Goal: Task Accomplishment & Management: Manage account settings

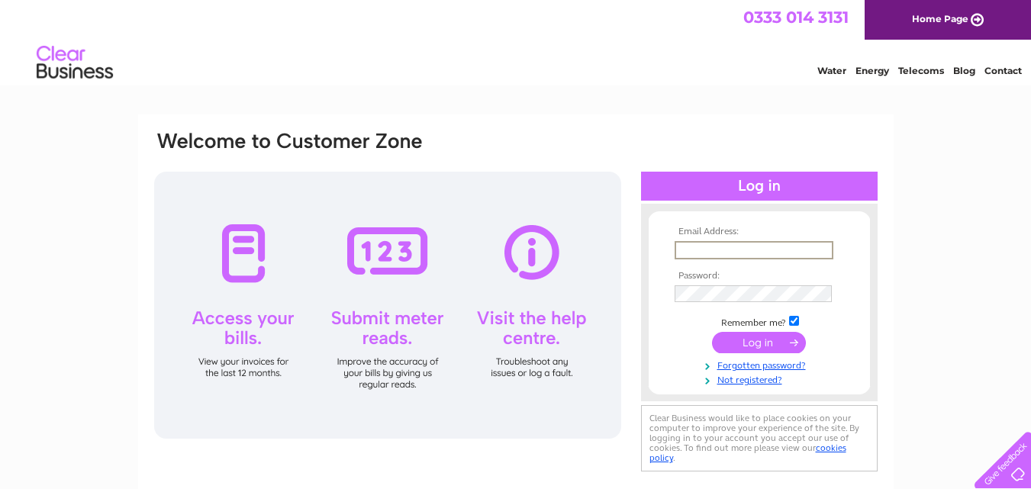
click at [705, 243] on input "text" at bounding box center [754, 250] width 159 height 18
type input "rvsretailltd@gmail.com"
click at [997, 204] on div "Email Address: rvsretailltd@gmail.com Password: Forgotten password?" at bounding box center [515, 458] width 1031 height 688
click at [751, 343] on input "submit" at bounding box center [759, 340] width 94 height 21
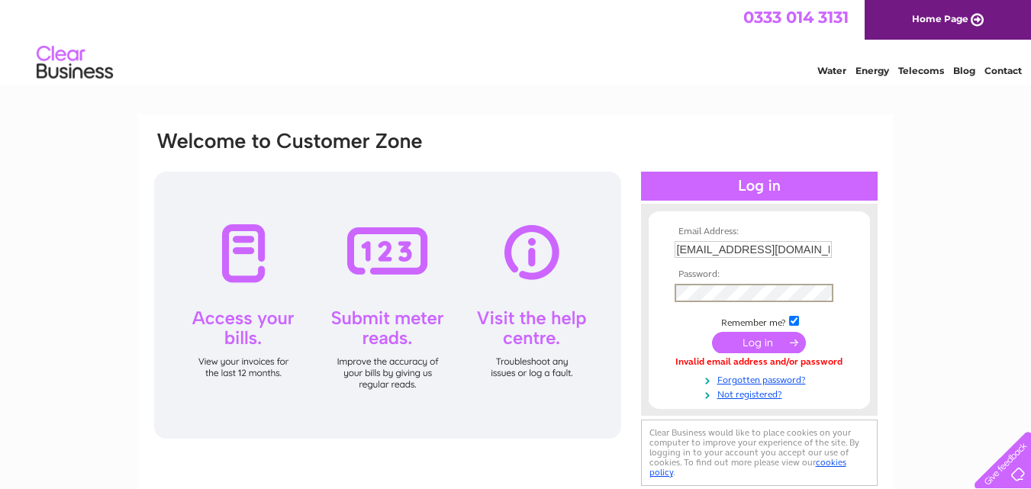
click at [712, 332] on input "submit" at bounding box center [759, 342] width 94 height 21
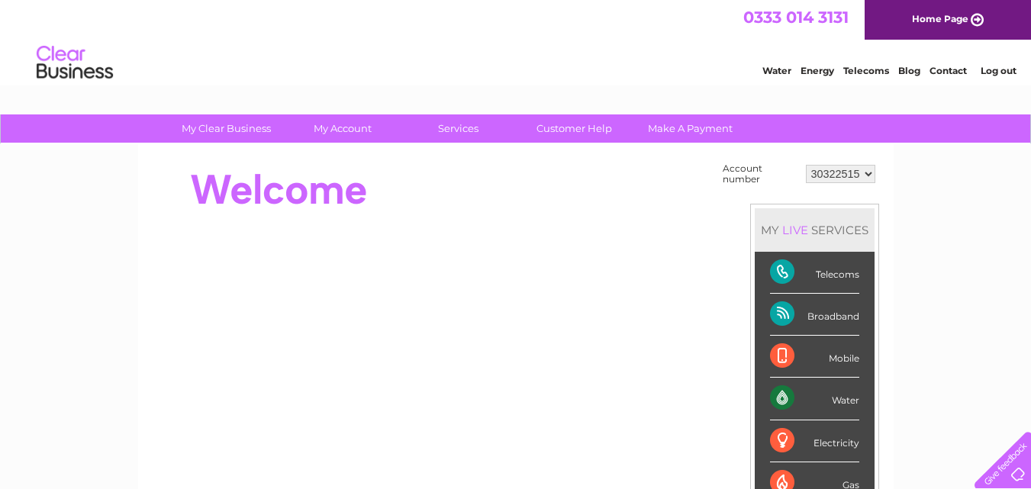
click at [870, 175] on select "30322515" at bounding box center [840, 174] width 69 height 18
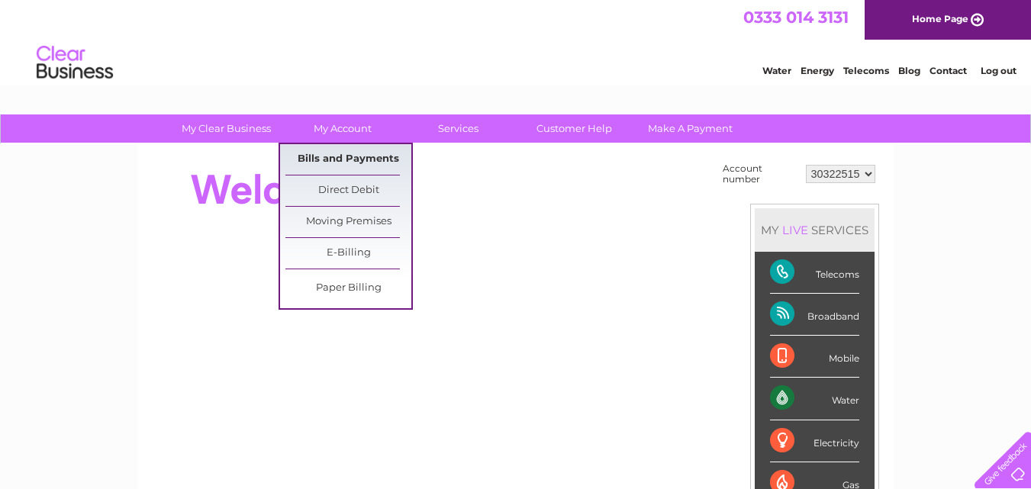
click at [336, 155] on link "Bills and Payments" at bounding box center [348, 159] width 126 height 31
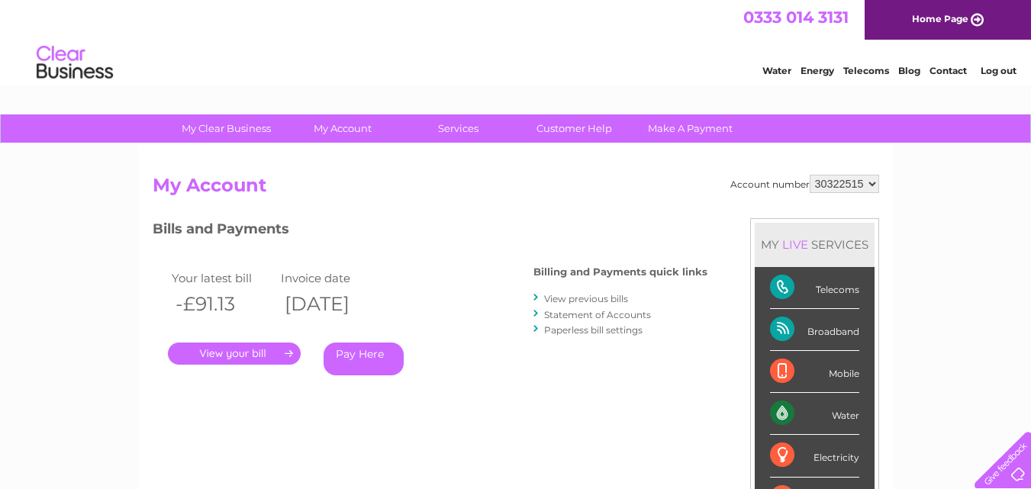
click at [247, 352] on link "." at bounding box center [234, 354] width 133 height 22
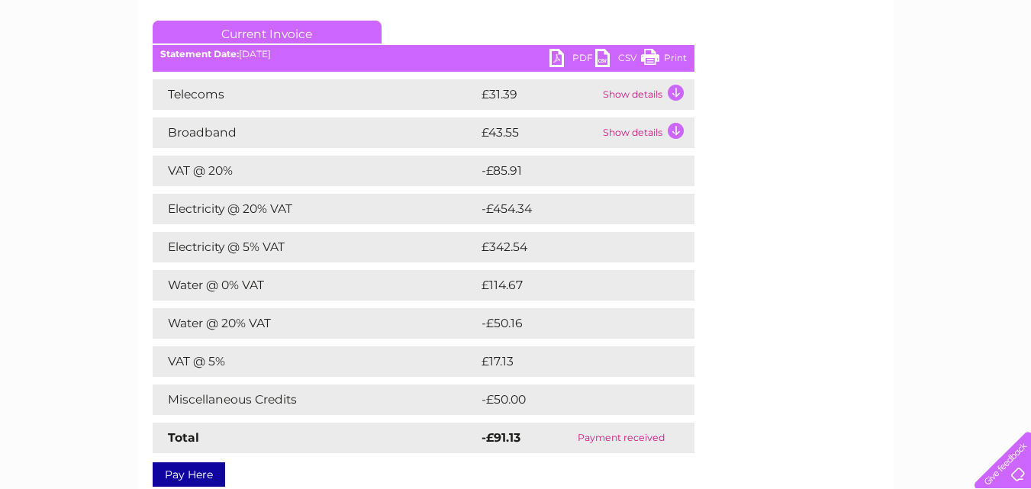
scroll to position [208, 0]
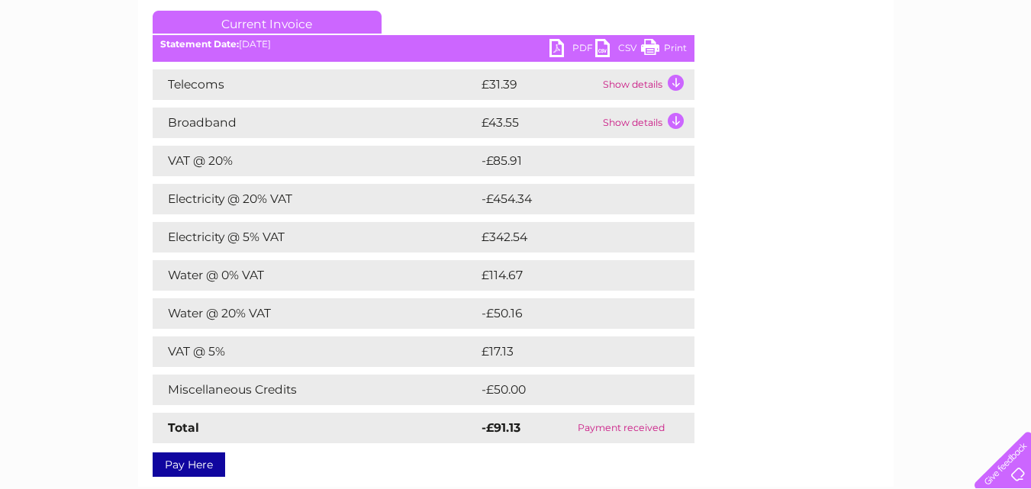
click at [568, 44] on link "PDF" at bounding box center [572, 50] width 46 height 22
click at [555, 50] on link "PDF" at bounding box center [572, 50] width 46 height 22
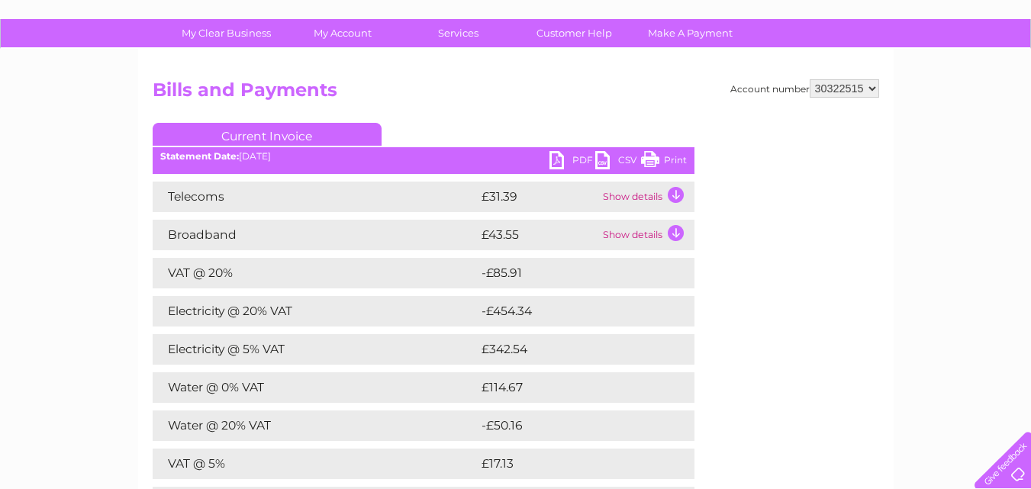
scroll to position [67, 0]
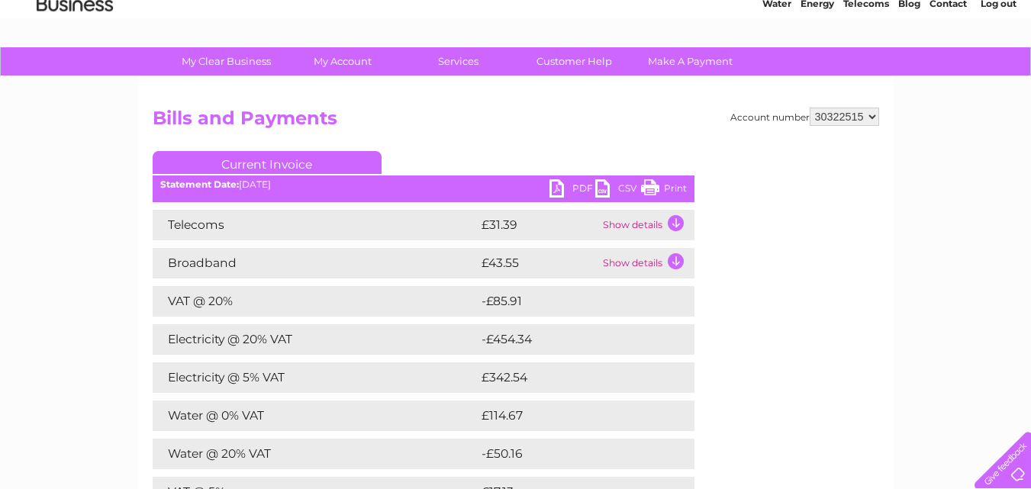
click at [207, 454] on td "Water @ 20% VAT" at bounding box center [315, 454] width 325 height 31
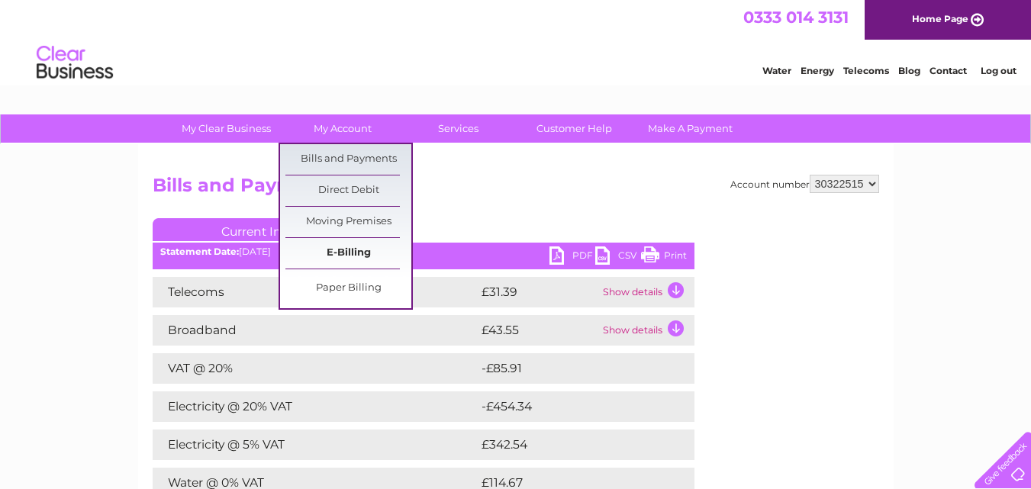
click at [346, 253] on link "E-Billing" at bounding box center [348, 253] width 126 height 31
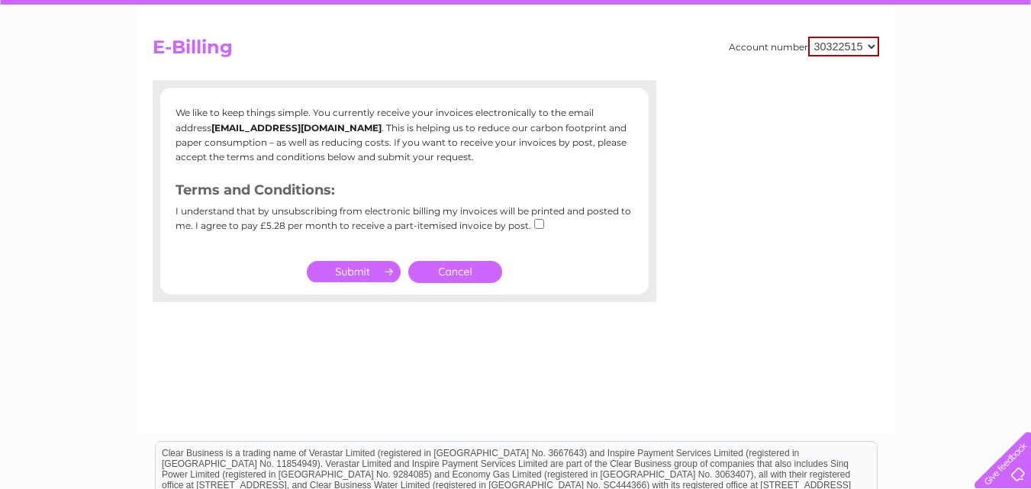
scroll to position [249, 0]
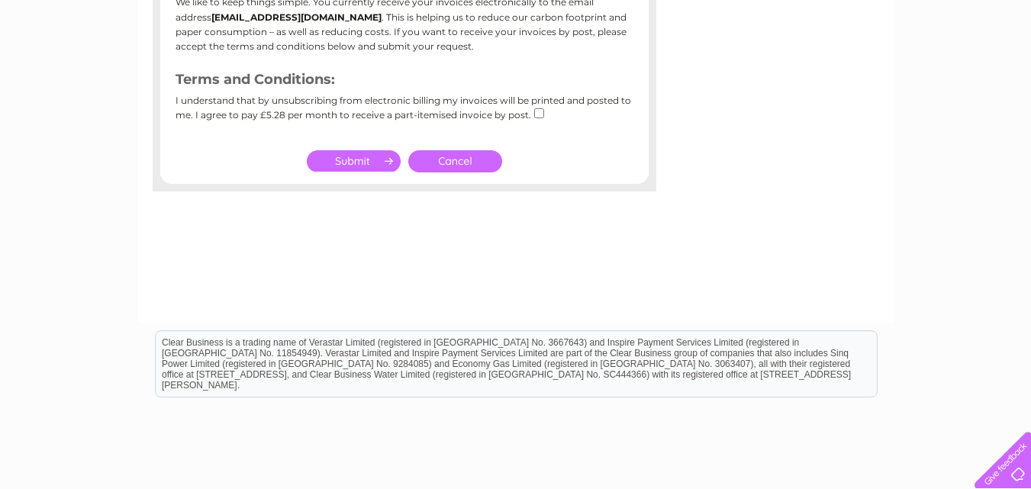
click at [344, 157] on input "submit" at bounding box center [354, 160] width 94 height 21
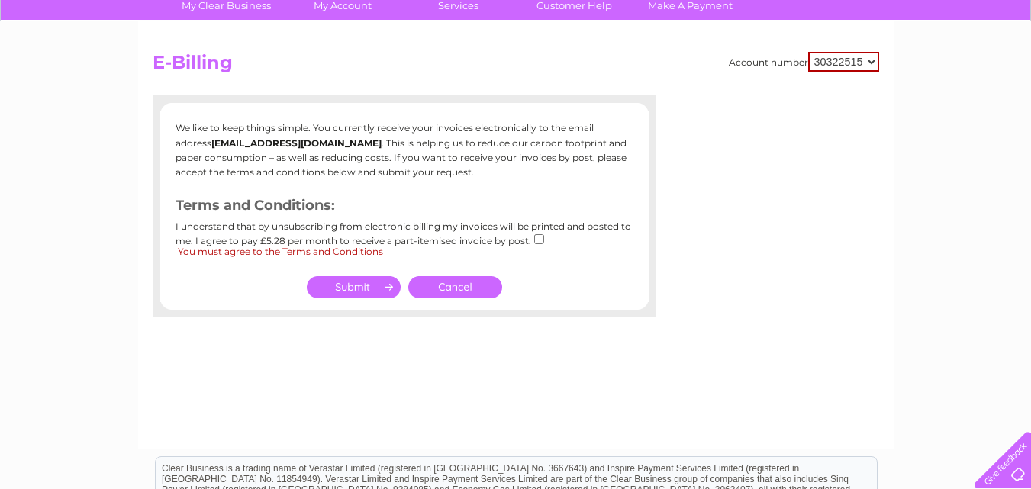
scroll to position [121, 0]
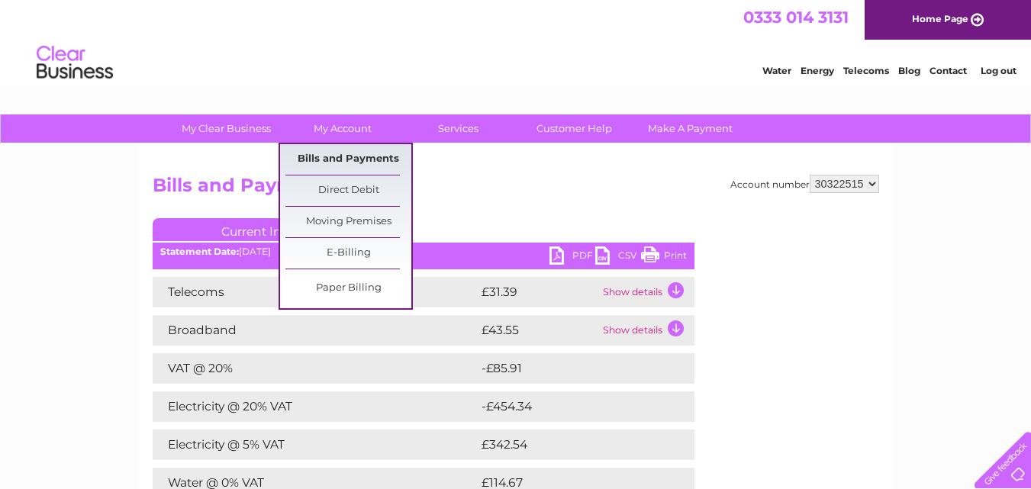
click at [369, 168] on link "Bills and Payments" at bounding box center [348, 159] width 126 height 31
click at [357, 156] on link "Bills and Payments" at bounding box center [348, 159] width 126 height 31
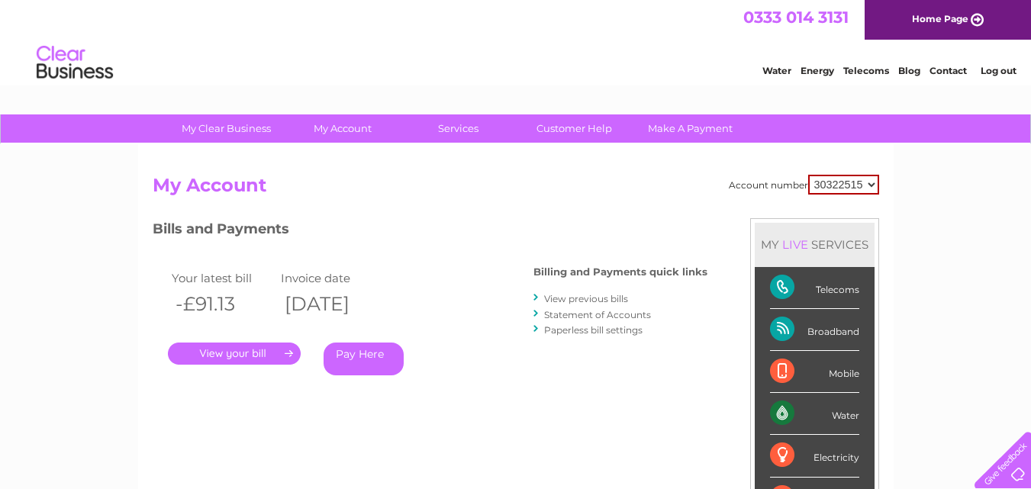
click at [221, 349] on link "." at bounding box center [234, 354] width 133 height 22
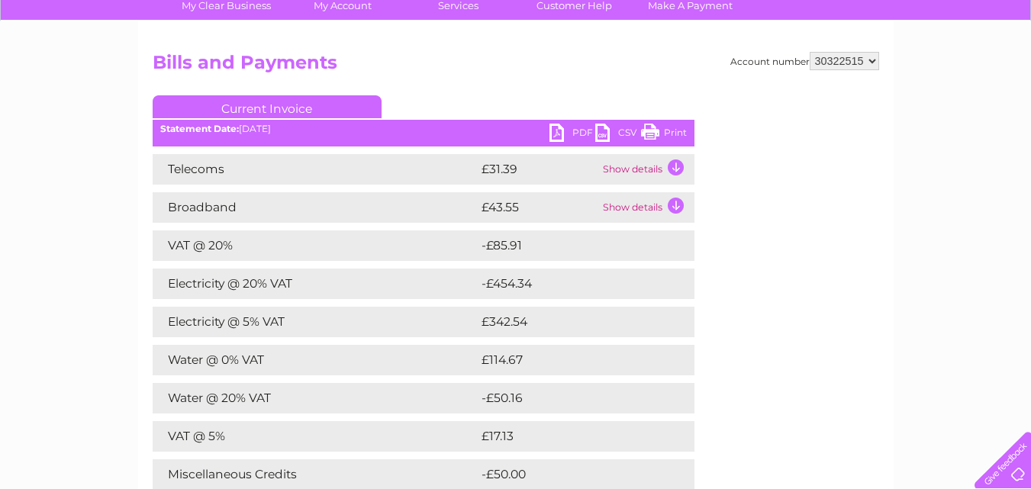
scroll to position [118, 0]
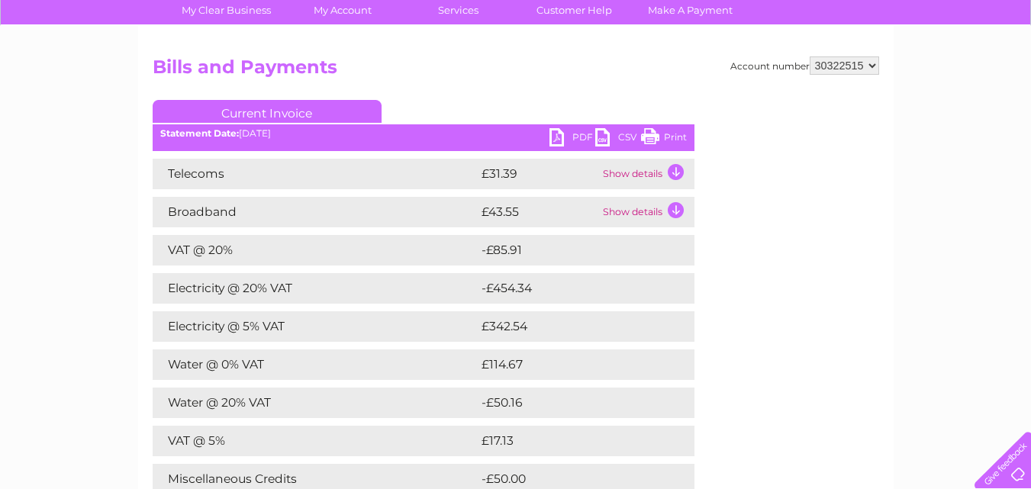
click at [394, 368] on td "Water @ 0% VAT" at bounding box center [315, 364] width 325 height 31
click at [204, 356] on td "Water @ 0% VAT" at bounding box center [315, 364] width 325 height 31
click at [495, 369] on td "£114.67" at bounding box center [572, 364] width 188 height 31
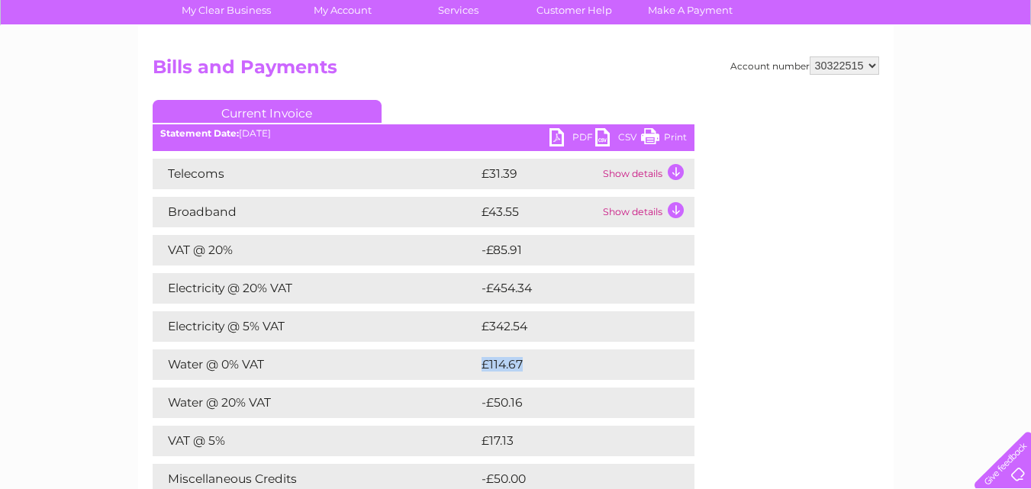
click at [649, 361] on td "£114.67" at bounding box center [572, 364] width 188 height 31
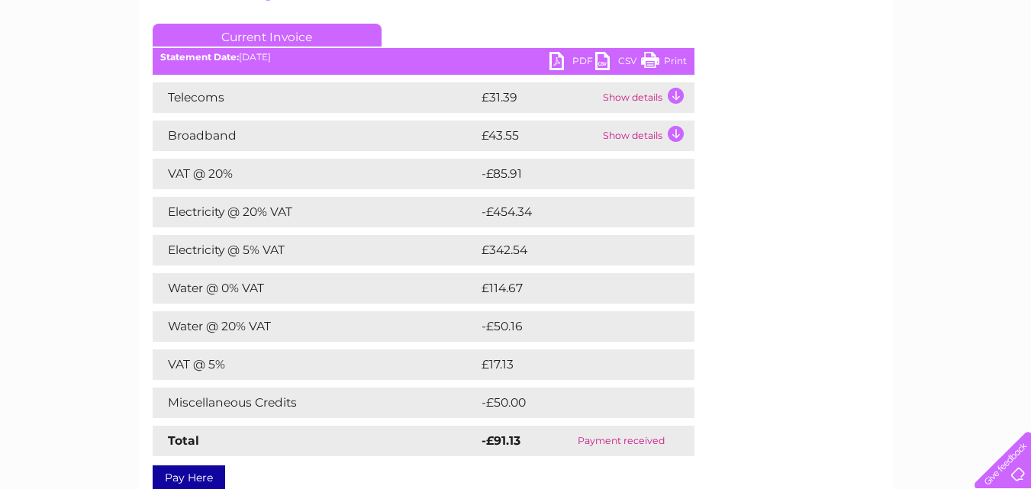
scroll to position [196, 0]
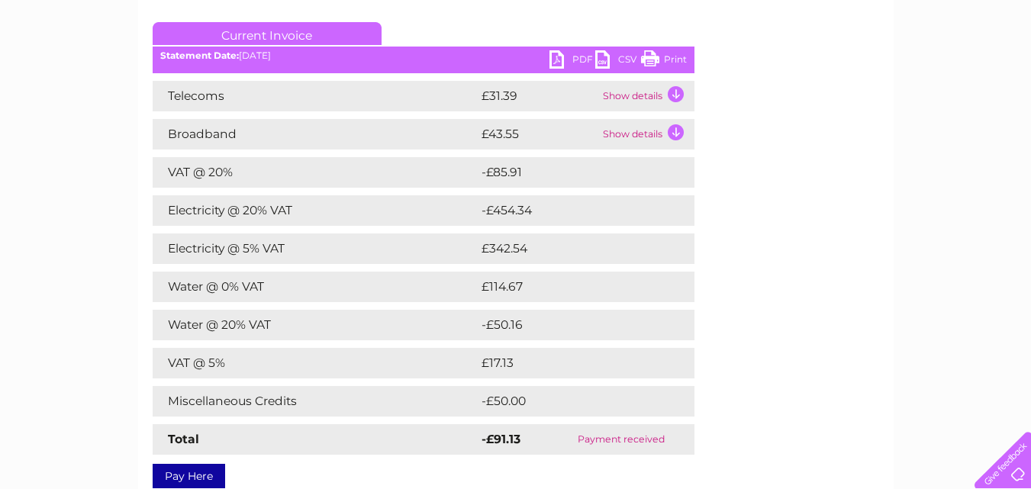
click at [575, 56] on link "PDF" at bounding box center [572, 61] width 46 height 22
